Goal: Navigation & Orientation: Find specific page/section

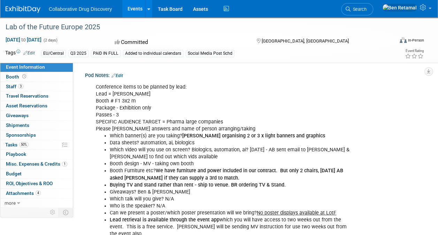
click at [133, 12] on link "Events" at bounding box center [134, 8] width 25 height 17
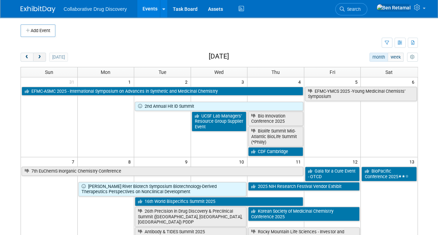
click at [42, 57] on button "next" at bounding box center [39, 57] width 13 height 9
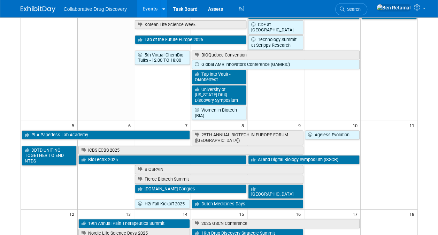
scroll to position [93, 0]
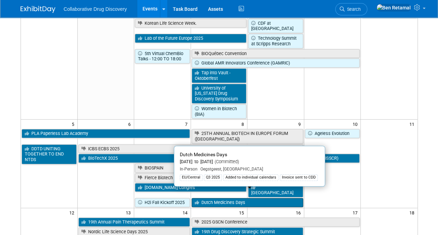
click at [223, 198] on link "Dutch Medicines Days" at bounding box center [247, 202] width 111 height 9
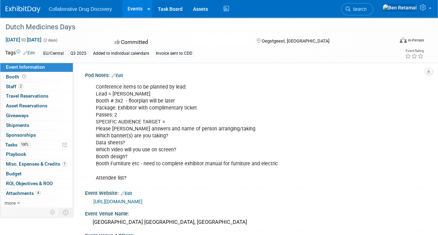
click at [142, 201] on link "https://www.hyphenprojects.nl/figon-dmd/" at bounding box center [117, 202] width 49 height 6
